Goal: Transaction & Acquisition: Purchase product/service

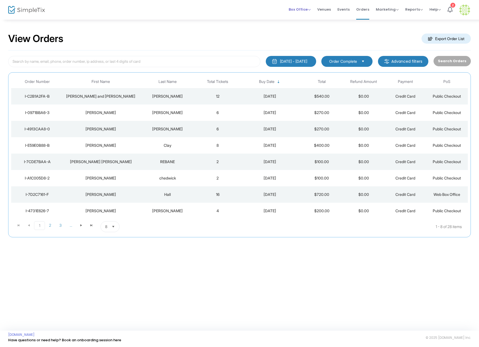
click at [311, 8] on span "Box Office" at bounding box center [300, 9] width 22 height 5
click at [309, 37] on li "Sell Season Pass" at bounding box center [308, 35] width 39 height 11
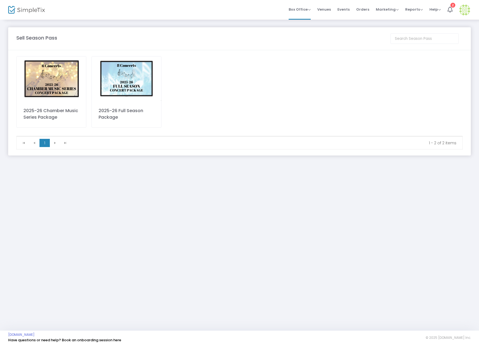
click at [121, 86] on img at bounding box center [126, 78] width 69 height 44
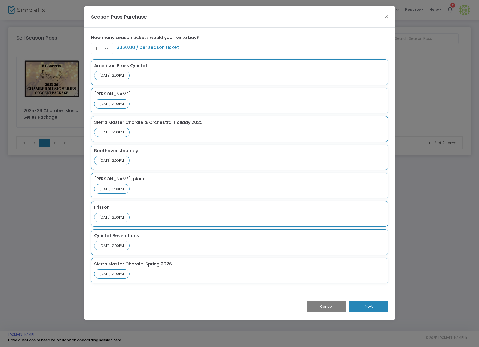
drag, startPoint x: 380, startPoint y: 309, endPoint x: 362, endPoint y: 306, distance: 18.5
click at [375, 307] on button "Next" at bounding box center [369, 306] width 40 height 11
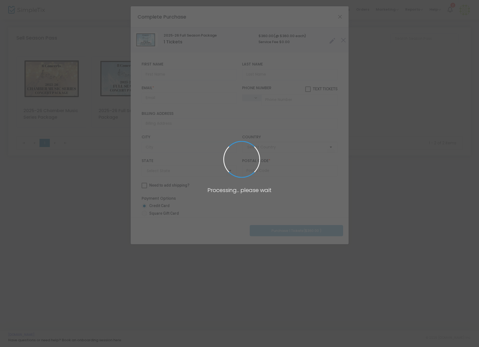
type input "[GEOGRAPHIC_DATA]"
type input "[US_STATE]"
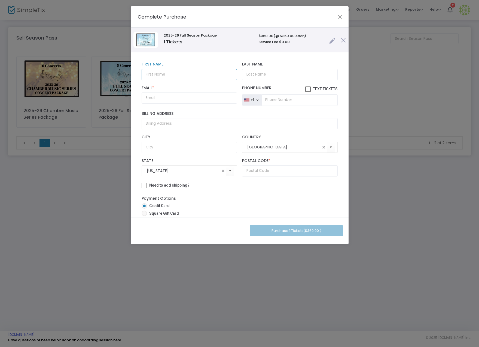
click at [186, 78] on input "text" at bounding box center [189, 74] width 95 height 11
type input "[PERSON_NAME]"
click at [310, 105] on input "tel" at bounding box center [300, 99] width 76 height 11
paste input "[PHONE_NUMBER]"
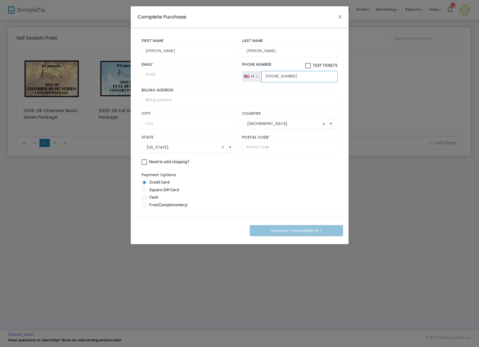
scroll to position [24, 0]
type input "[PHONE_NUMBER]"
click at [195, 79] on input "Email *" at bounding box center [189, 73] width 95 height 11
paste input "[EMAIL_ADDRESS][DOMAIN_NAME]"
type input "[EMAIL_ADDRESS][DOMAIN_NAME]"
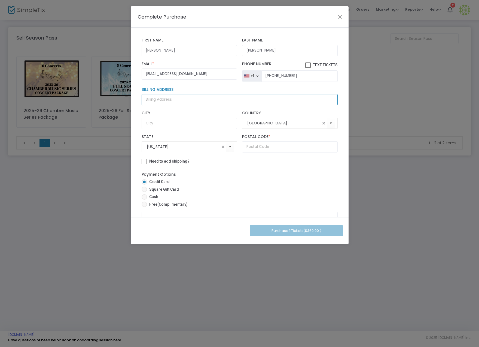
click at [161, 102] on input "Billing Address" at bounding box center [240, 99] width 196 height 11
type input "[STREET_ADDRESS]"
type input "[GEOGRAPHIC_DATA]"
type input "95945"
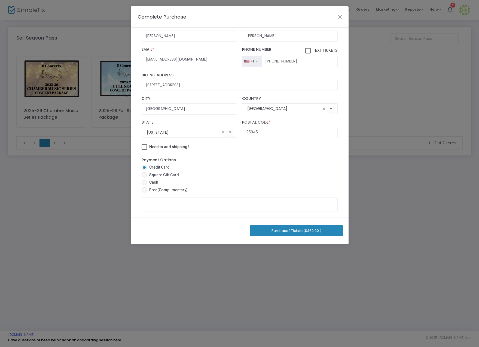
scroll to position [57, 0]
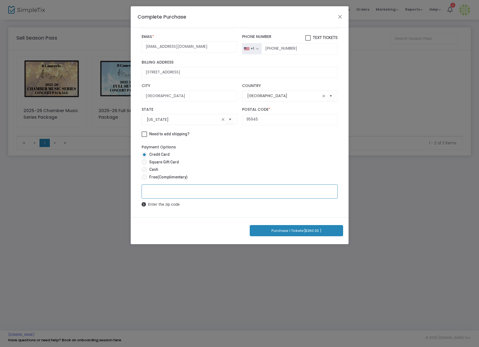
click at [292, 229] on button "Purchase 1 Tickets ($360.00 )" at bounding box center [296, 230] width 93 height 11
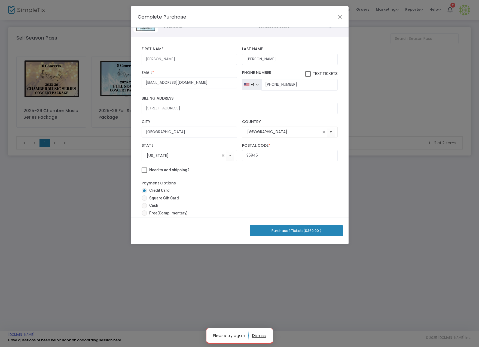
scroll to position [0, 0]
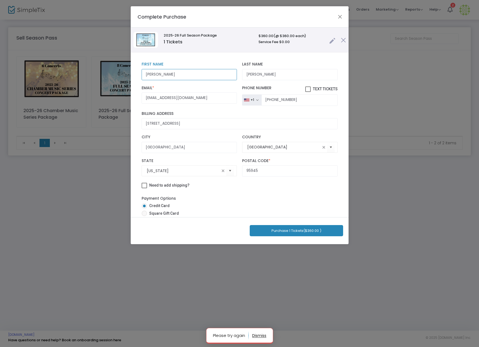
click at [208, 74] on input "[PERSON_NAME]" at bounding box center [189, 74] width 95 height 11
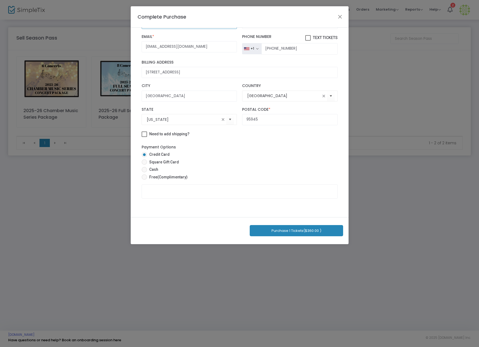
scroll to position [57, 0]
click at [299, 230] on button "Purchase 1 Tickets ($360.00 )" at bounding box center [296, 230] width 93 height 11
